Goal: Task Accomplishment & Management: Manage account settings

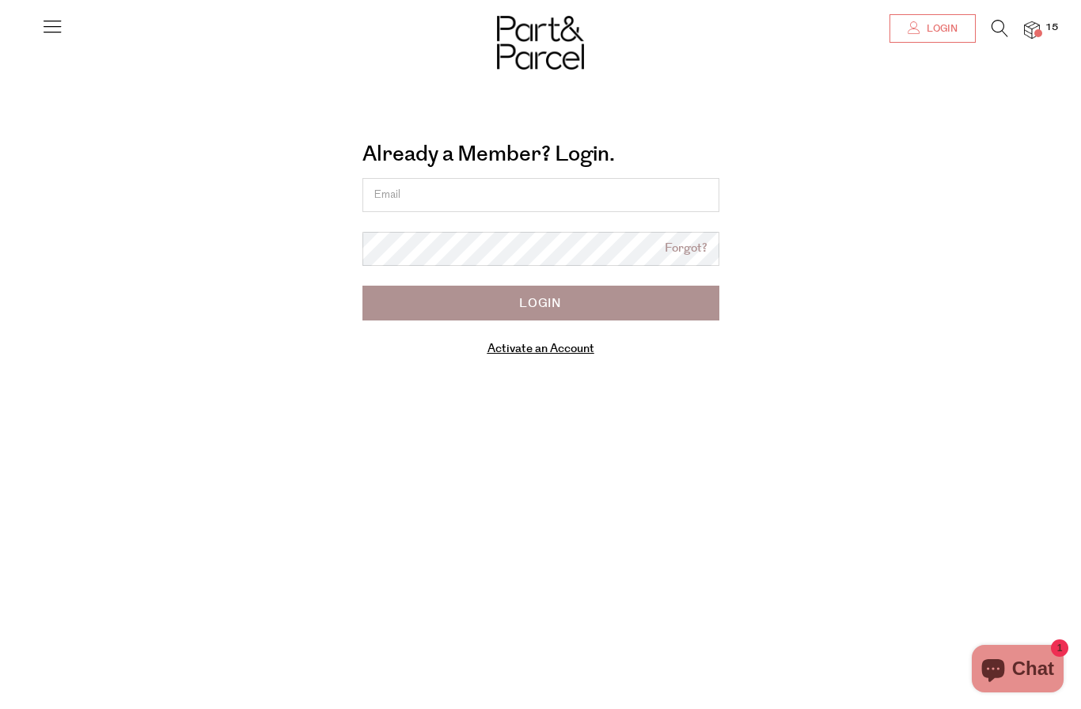
click at [949, 16] on link "Login" at bounding box center [933, 28] width 86 height 28
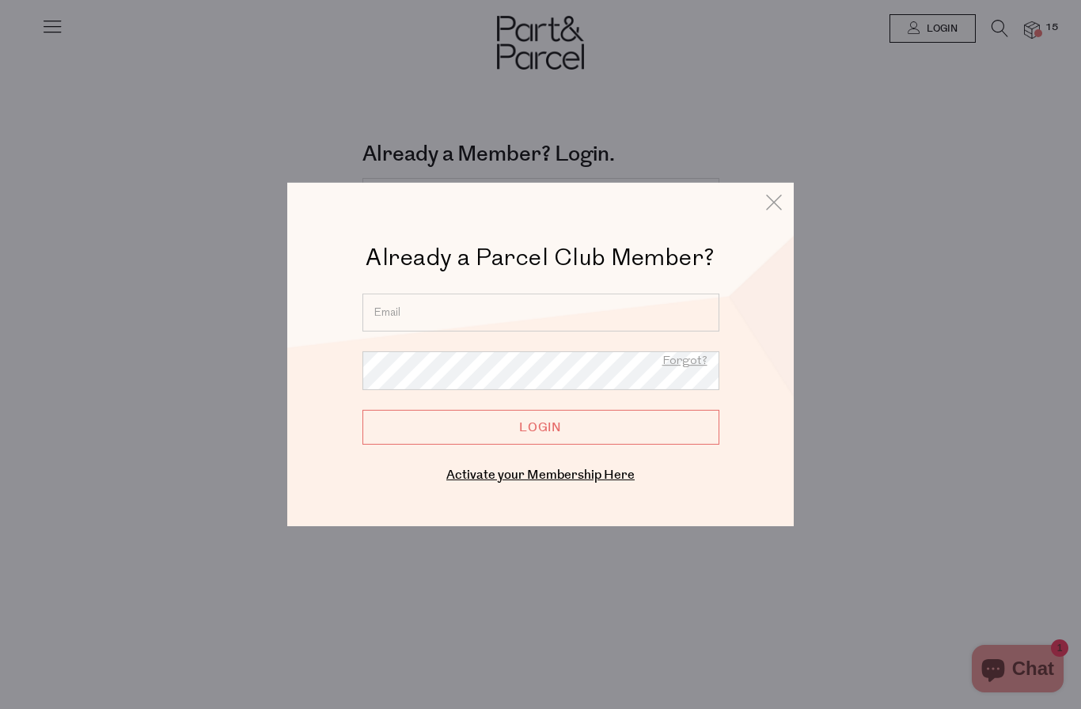
click at [543, 315] on input "email" at bounding box center [541, 313] width 357 height 38
type input "hello@morgen.au"
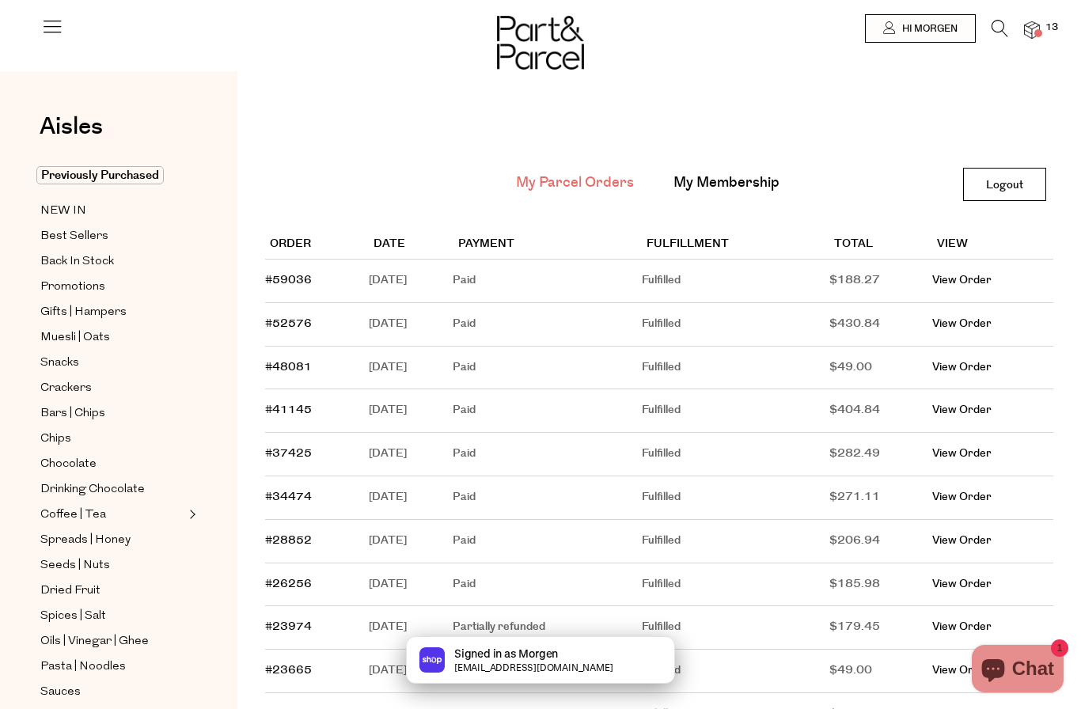
click at [1056, 25] on span "13" at bounding box center [1052, 28] width 21 height 14
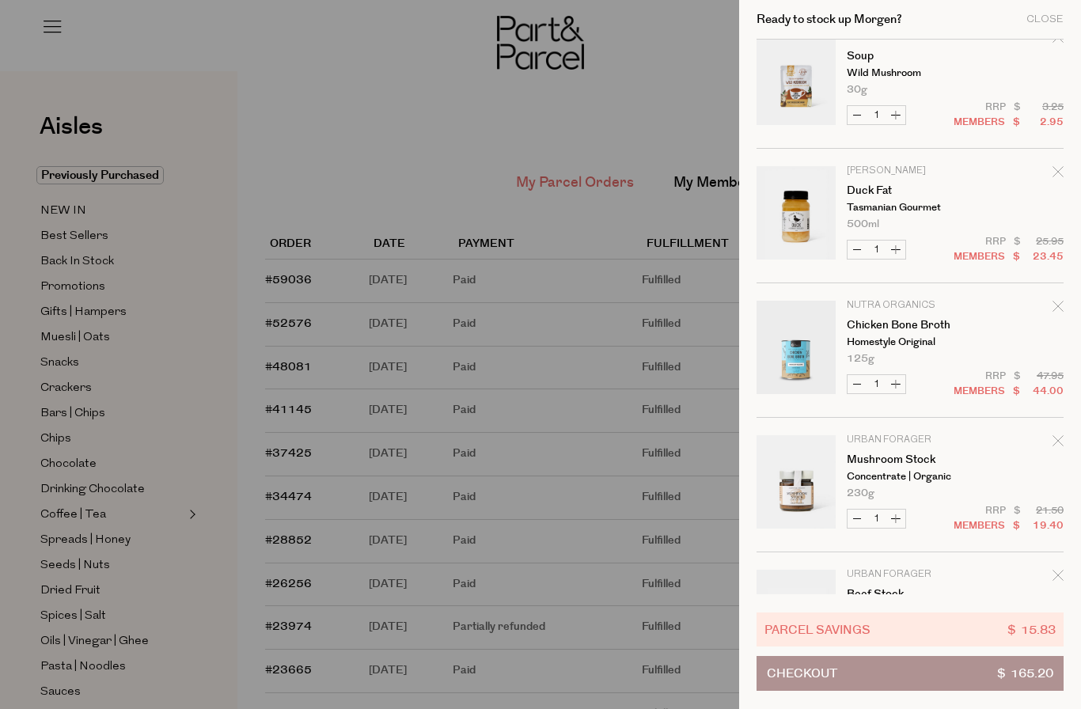
scroll to position [979, 0]
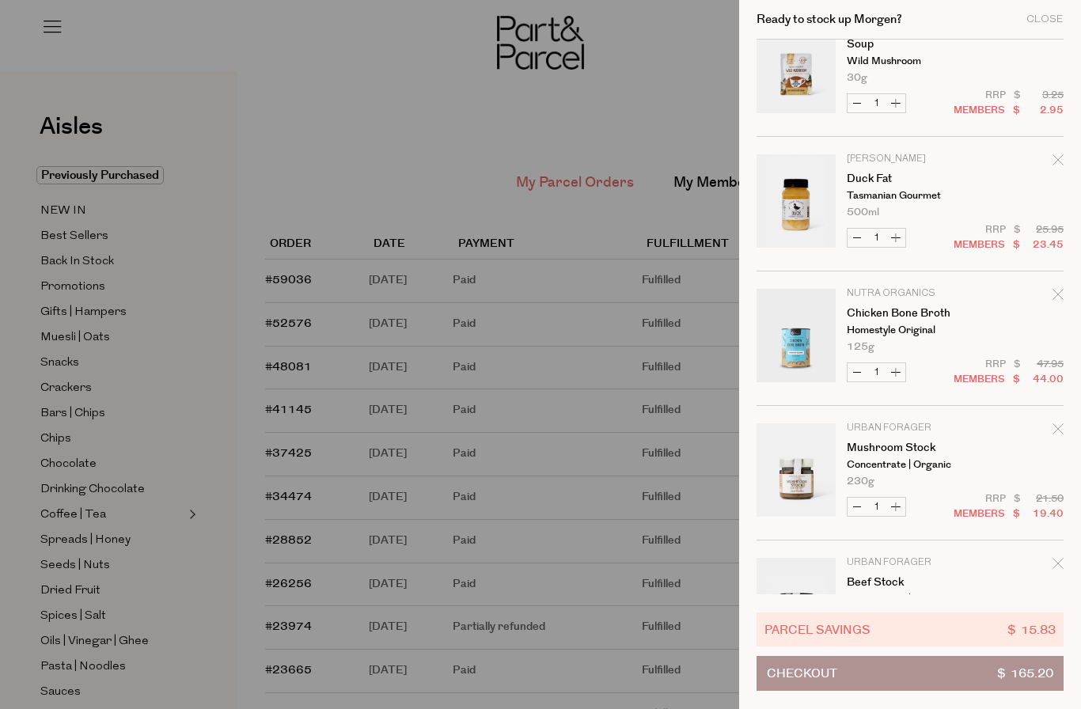
click at [441, 138] on div at bounding box center [540, 354] width 1081 height 709
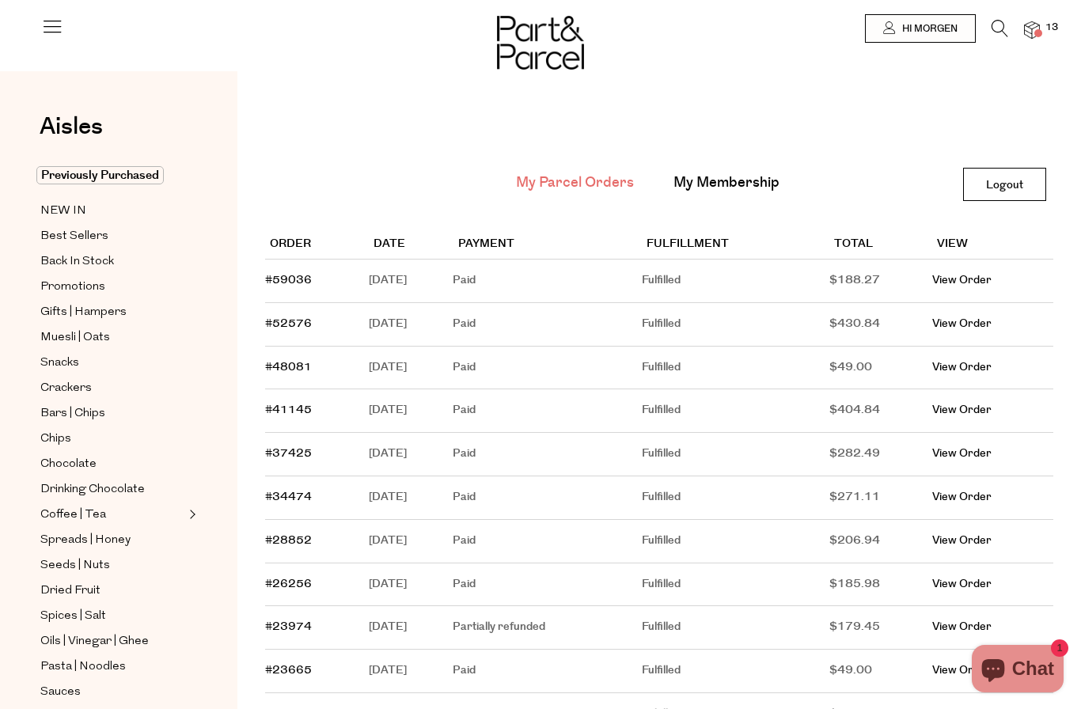
click at [1057, 21] on span "13" at bounding box center [1052, 28] width 21 height 14
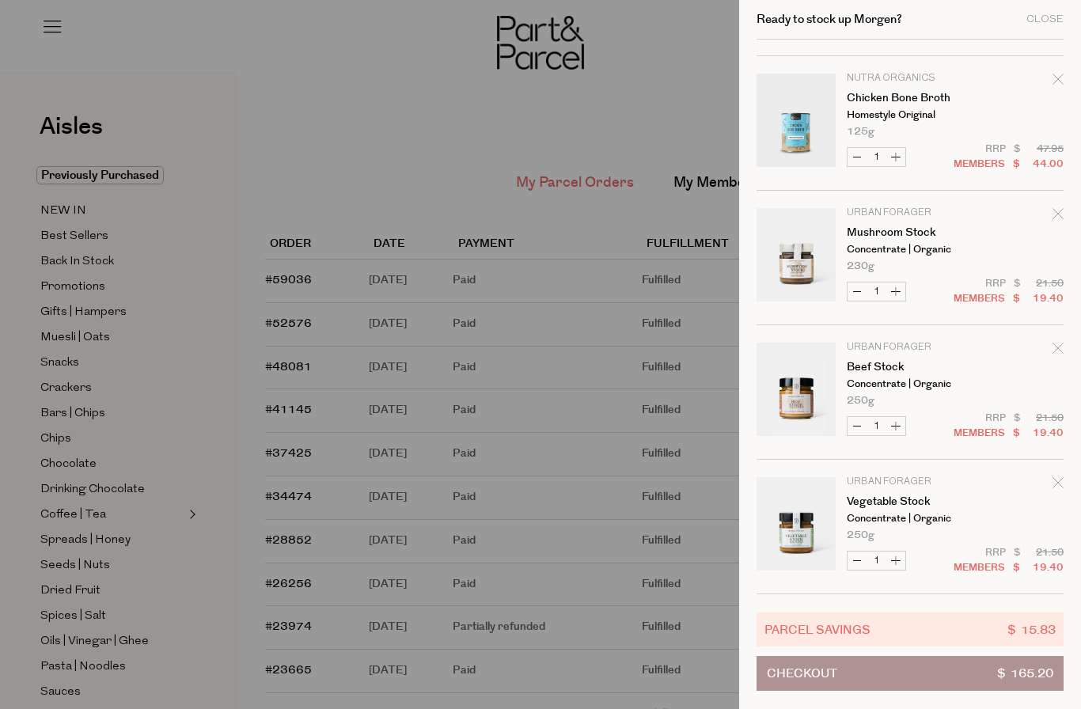
scroll to position [1195, 0]
click at [804, 264] on link "Your cart" at bounding box center [796, 257] width 79 height 99
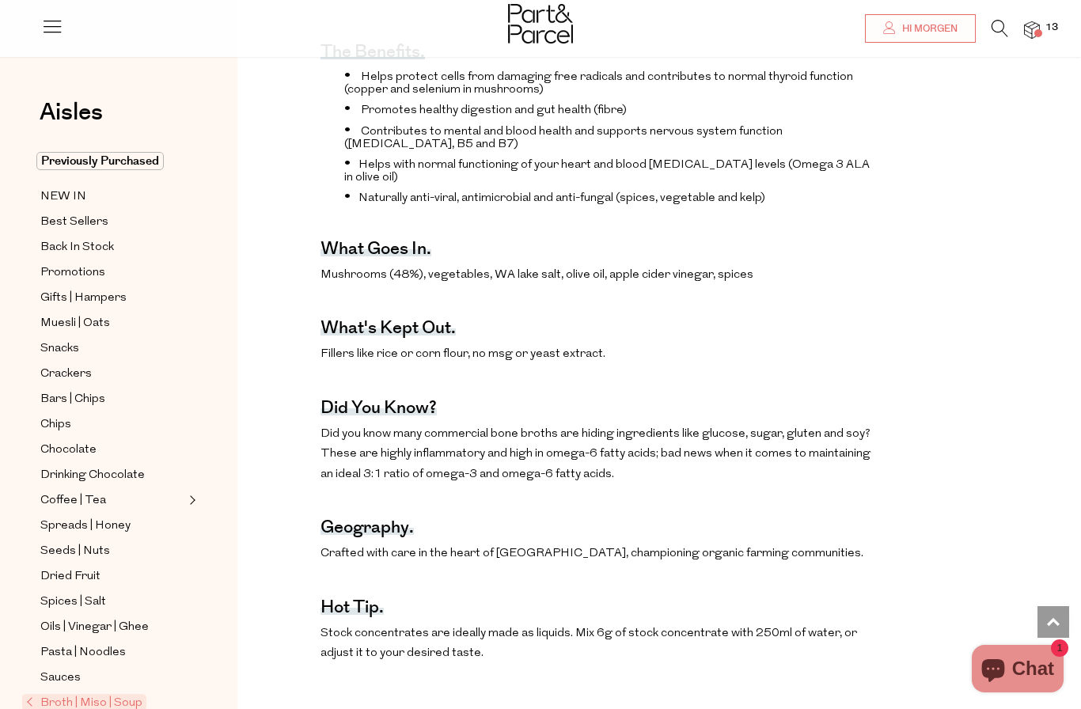
scroll to position [635, 0]
click at [89, 247] on span "Back In Stock" at bounding box center [77, 247] width 74 height 19
